Goal: Find specific page/section: Find specific page/section

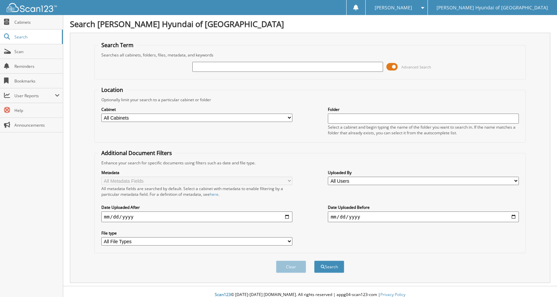
click at [207, 62] on input "text" at bounding box center [287, 67] width 191 height 10
type input "0128268"
click at [314, 261] on button "Search" at bounding box center [329, 267] width 30 height 12
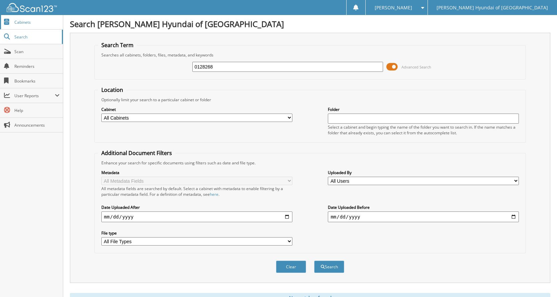
click at [29, 20] on span "Cabinets" at bounding box center [36, 22] width 45 height 6
